Goal: Information Seeking & Learning: Learn about a topic

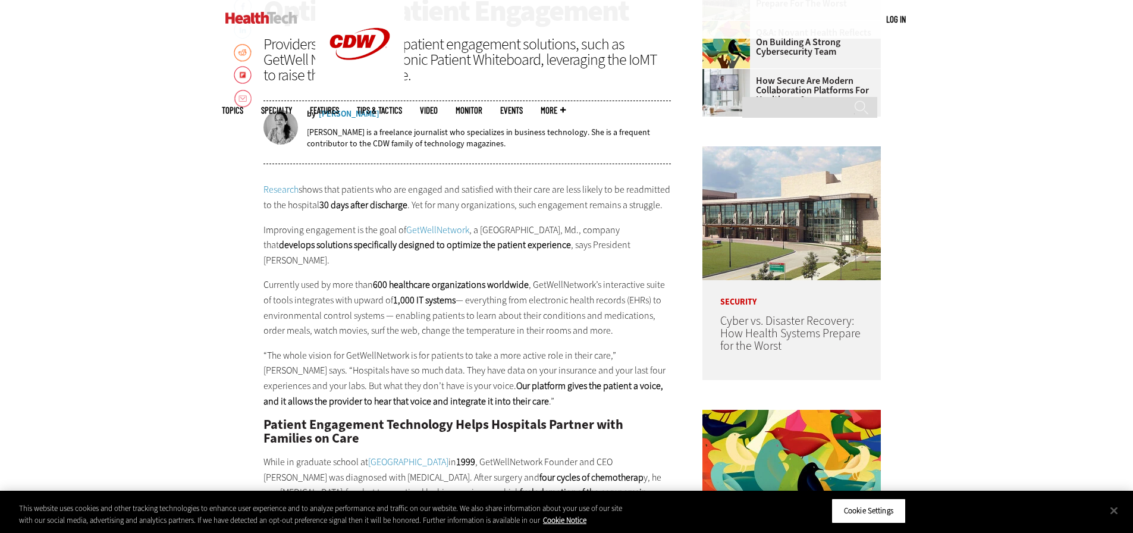
scroll to position [654, 0]
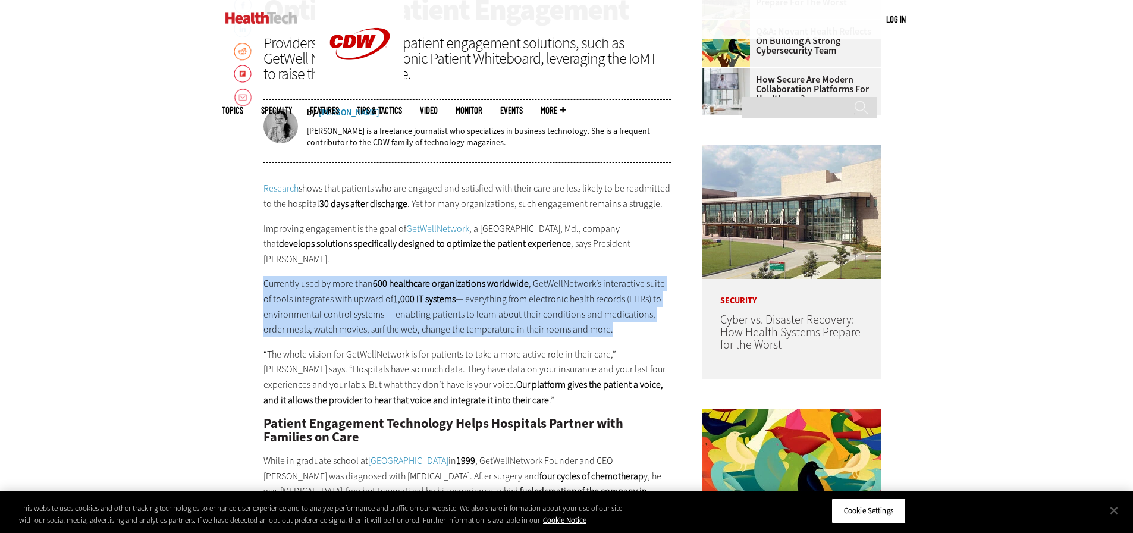
drag, startPoint x: 265, startPoint y: 268, endPoint x: 585, endPoint y: 307, distance: 322.9
click at [585, 307] on p "Currently used by more than 600 healthcare organizations worldwide , GetWellNet…" at bounding box center [467, 306] width 408 height 61
copy p "Currently used by more than 600 healthcare organizations worldwide , GetWellNet…"
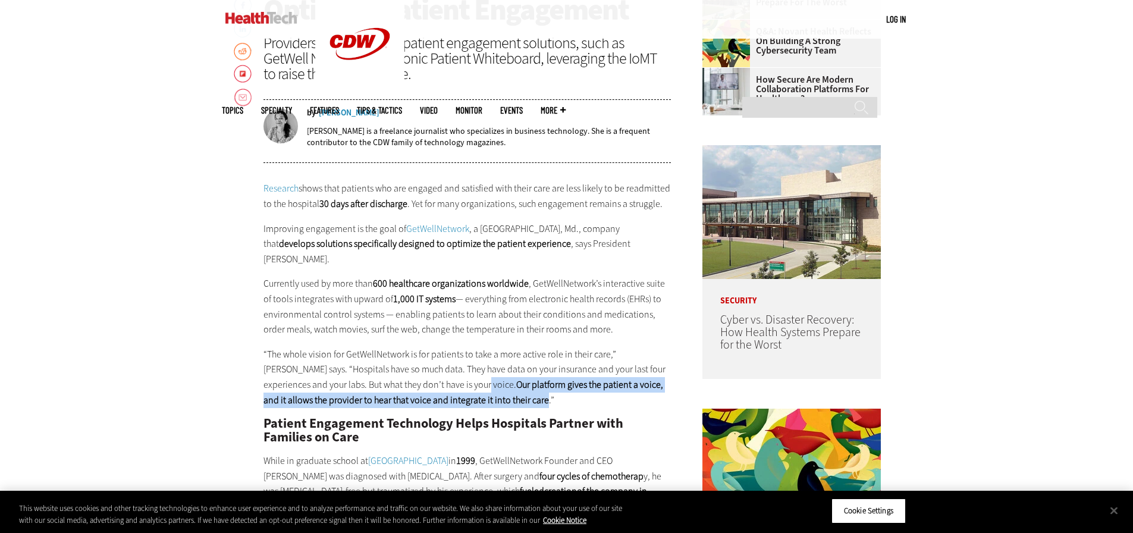
drag, startPoint x: 431, startPoint y: 368, endPoint x: 478, endPoint y: 387, distance: 51.0
click at [478, 387] on p "“The whole vision for GetWellNetwork is for patients to take a more active role…" at bounding box center [467, 377] width 408 height 61
copy p "Our platform gives the patient a voice, and it allows the provider to hear that…"
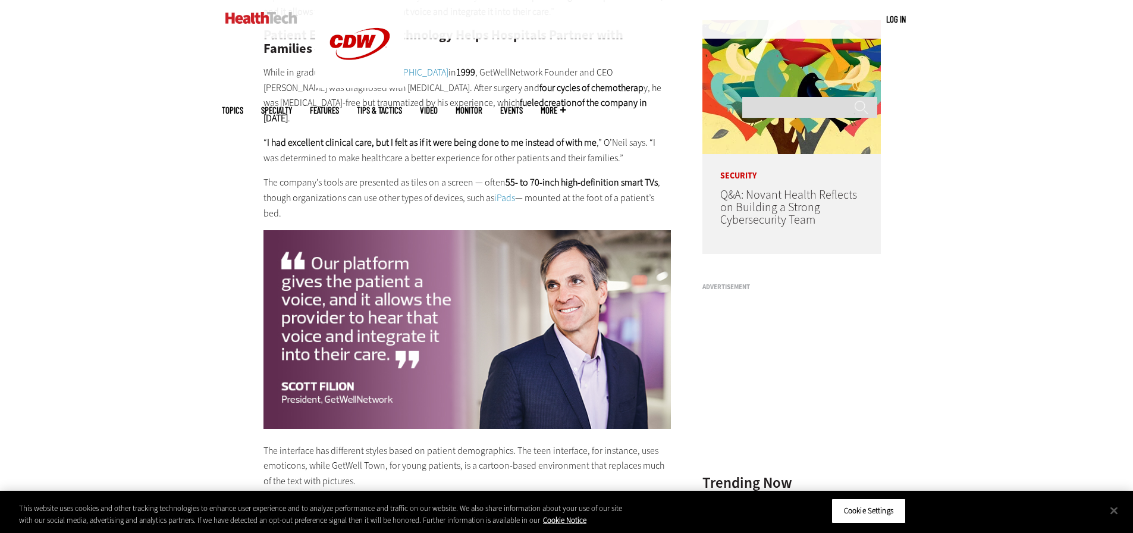
scroll to position [1070, 0]
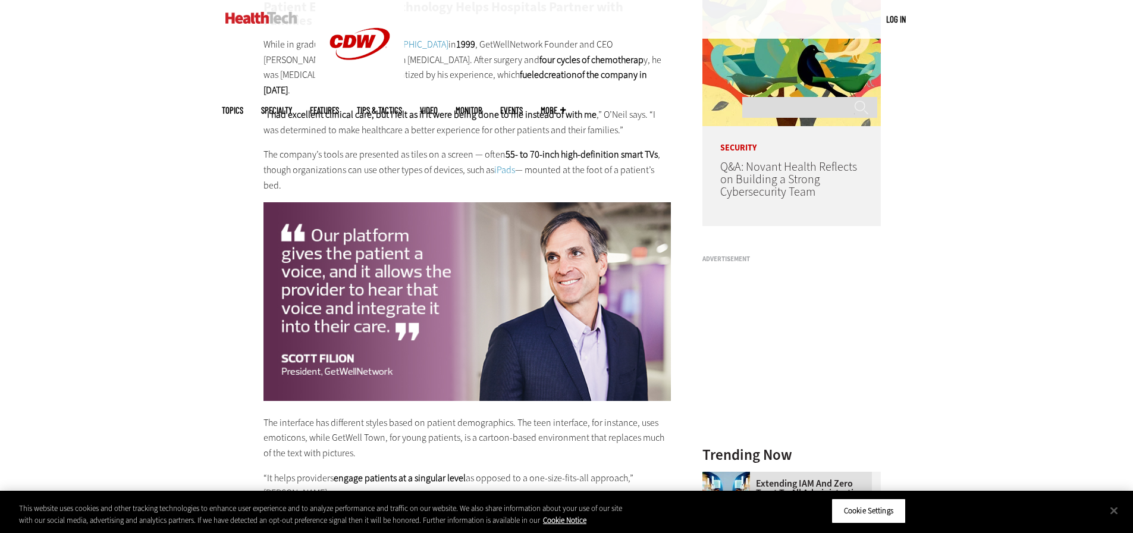
drag, startPoint x: 364, startPoint y: 143, endPoint x: 405, endPoint y: 153, distance: 42.4
click at [405, 153] on p "The company’s tools are presented as tiles on a screen — often 55- to 70-inch h…" at bounding box center [467, 170] width 408 height 46
copy p "use other types of devices, such as iPads — mounted at the foot of a patient’s …"
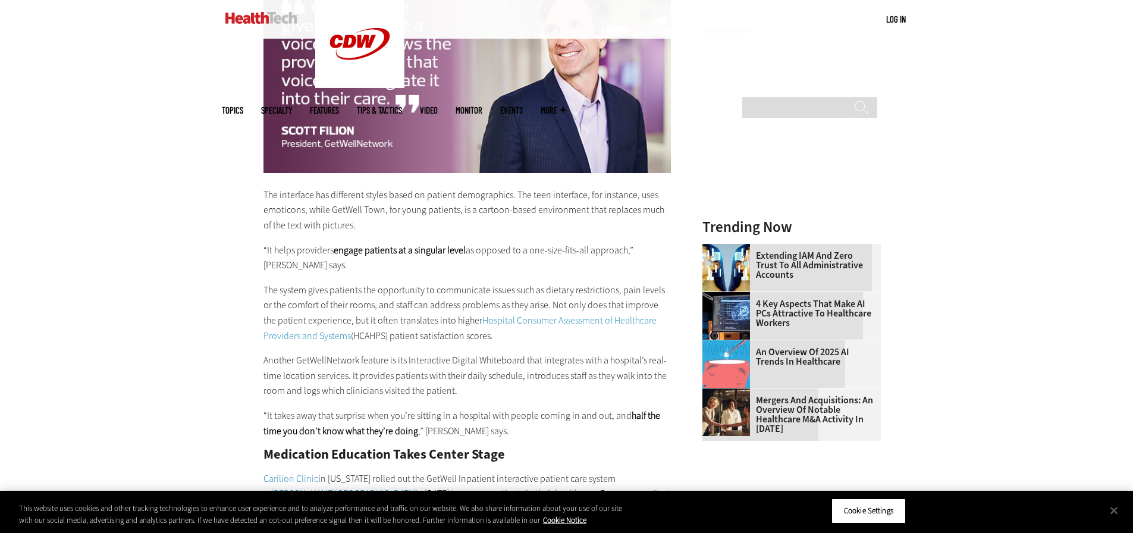
scroll to position [1308, 0]
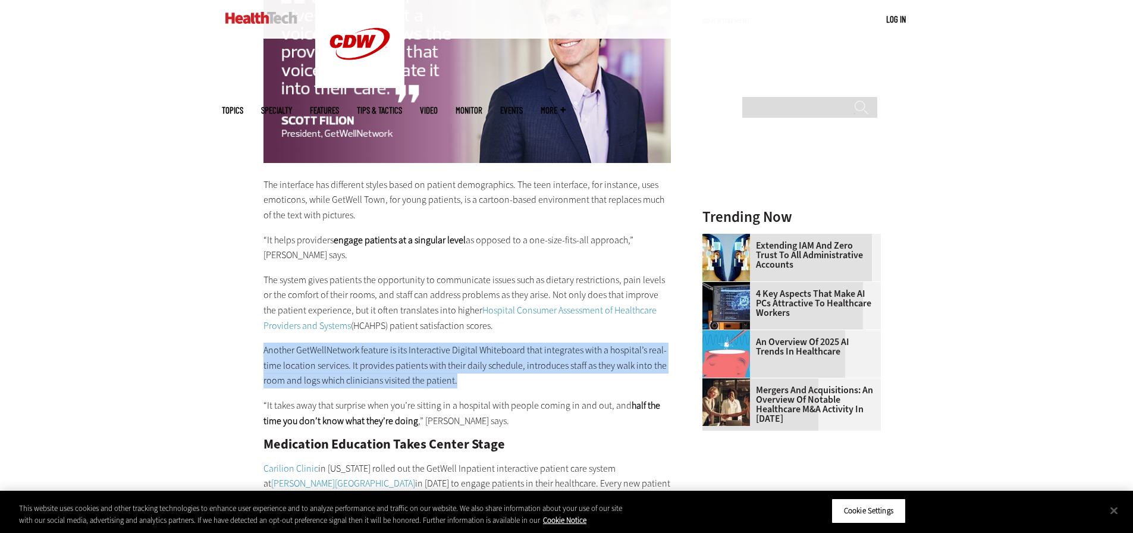
drag, startPoint x: 265, startPoint y: 317, endPoint x: 419, endPoint y: 338, distance: 155.4
click at [463, 348] on p "Another GetWellNetwork feature is its Interactive Digital Whiteboard that integ…" at bounding box center [467, 366] width 408 height 46
copy p "Another GetWellNetwork feature is its Interactive Digital Whiteboard that integ…"
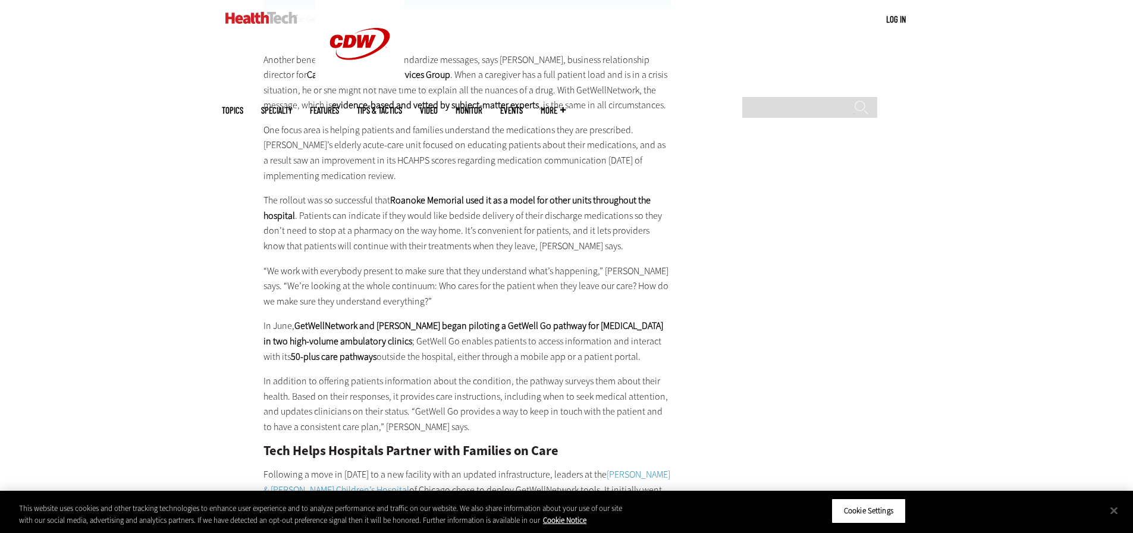
scroll to position [2141, 0]
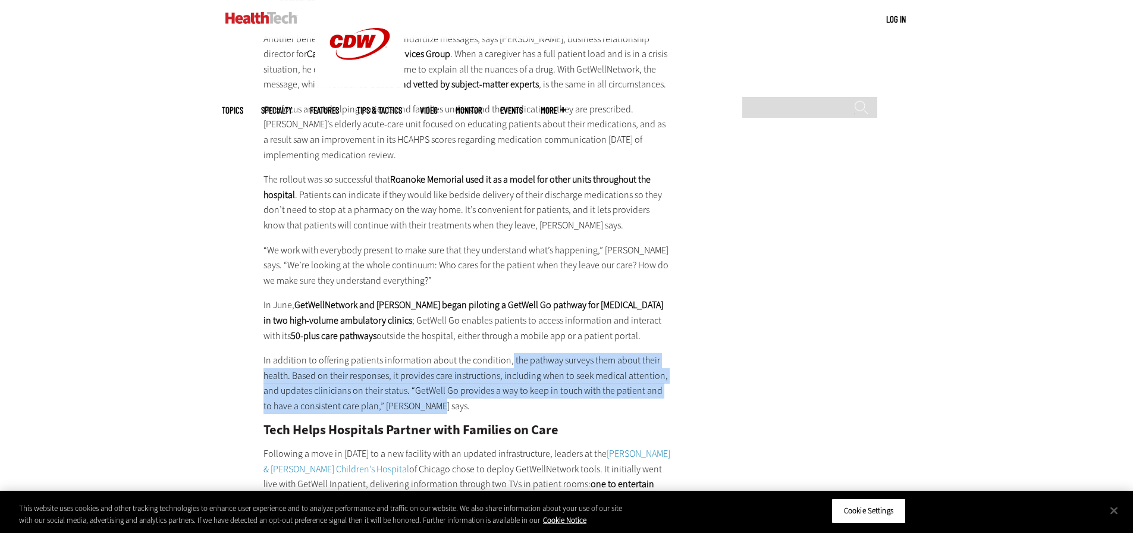
drag, startPoint x: 506, startPoint y: 329, endPoint x: 557, endPoint y: 370, distance: 65.1
click at [557, 370] on p "In addition to offering patients information about the condition, the pathway s…" at bounding box center [467, 383] width 408 height 61
copy p "the pathway surveys them about their health. Based on their responses, it provi…"
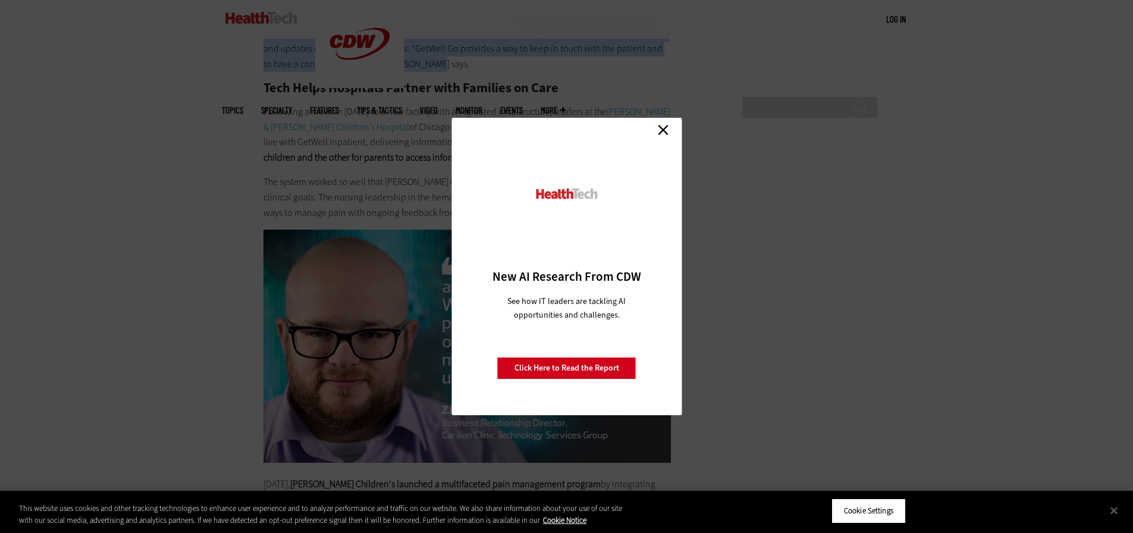
scroll to position [2498, 0]
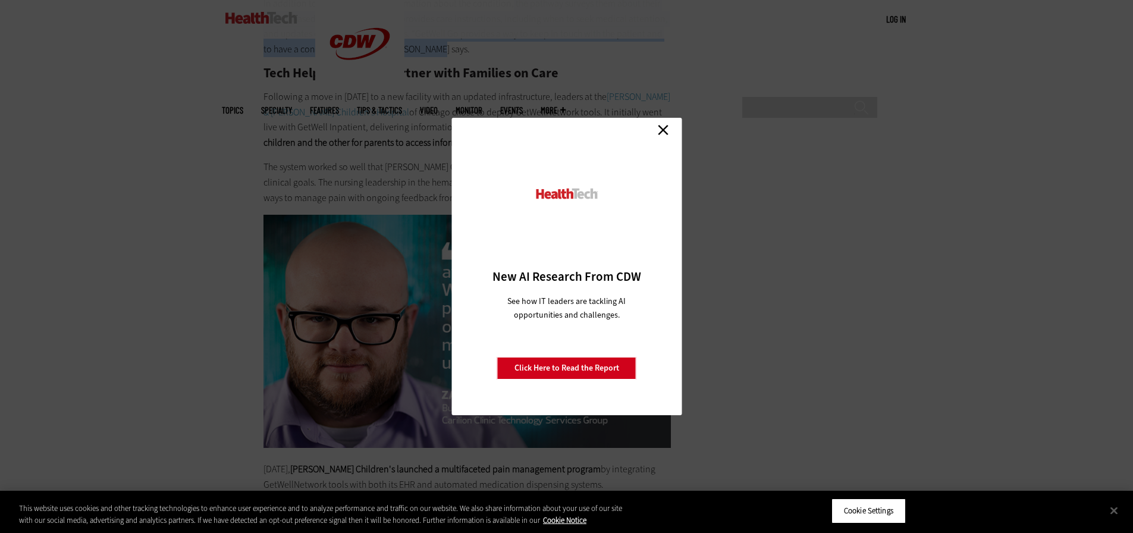
click at [665, 126] on link "Close" at bounding box center [663, 130] width 18 height 18
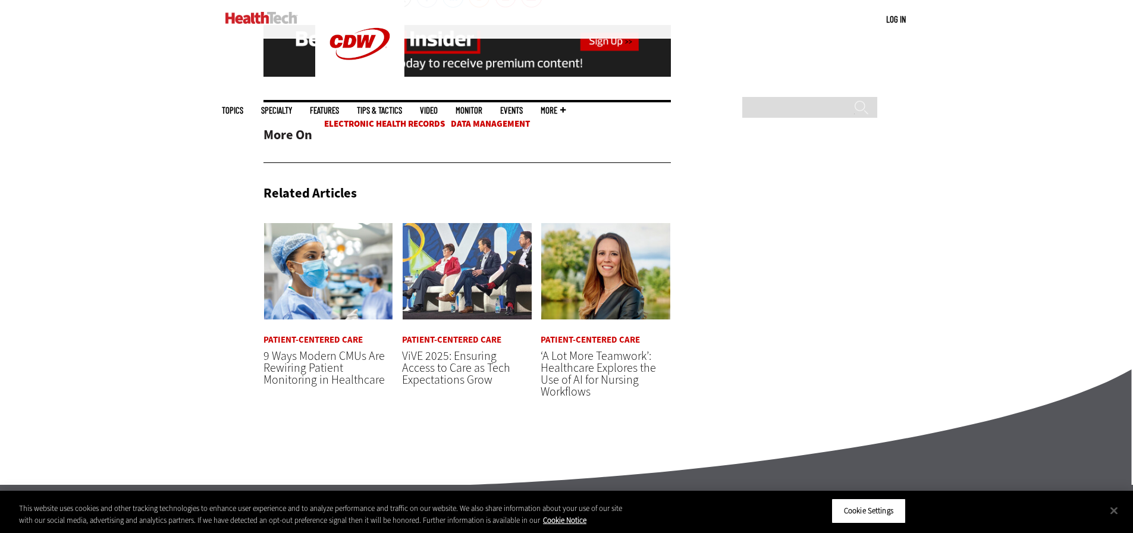
scroll to position [3211, 0]
